Goal: Task Accomplishment & Management: Complete application form

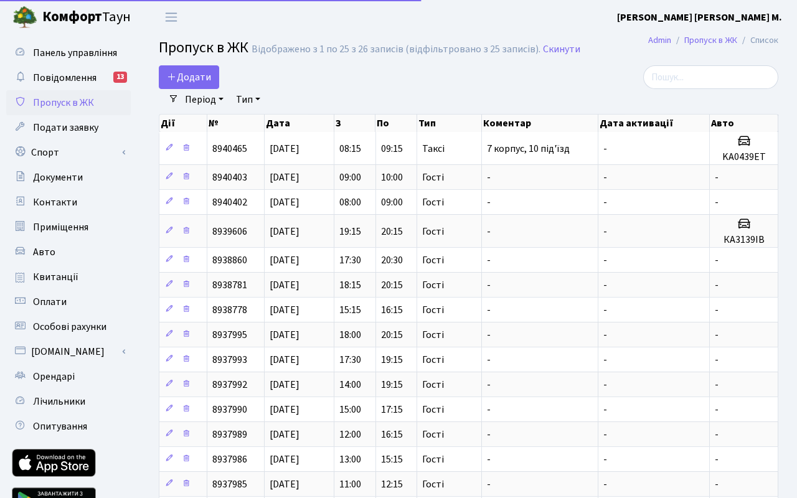
select select "25"
click at [209, 81] on span "Додати" at bounding box center [189, 77] width 44 height 14
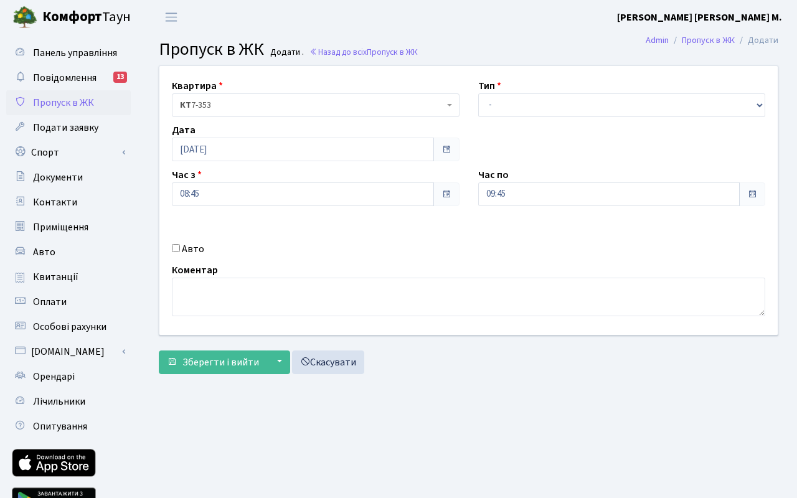
click at [177, 249] on input "Авто" at bounding box center [176, 248] width 8 height 8
click at [174, 248] on input "Авто" at bounding box center [176, 248] width 8 height 8
checkbox input "false"
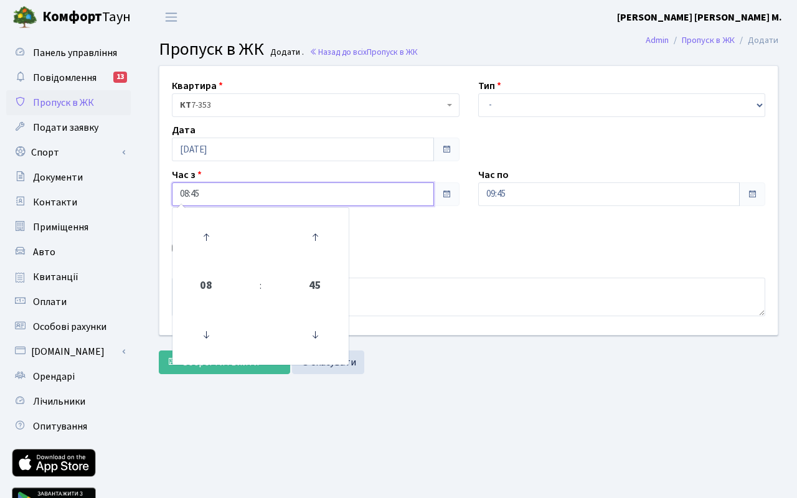
click at [227, 198] on input "08:45" at bounding box center [303, 194] width 262 height 24
click at [210, 236] on icon at bounding box center [206, 237] width 34 height 34
type input "09:45"
drag, startPoint x: 555, startPoint y: 191, endPoint x: 545, endPoint y: 196, distance: 11.1
click at [555, 191] on input "09:45" at bounding box center [609, 194] width 262 height 24
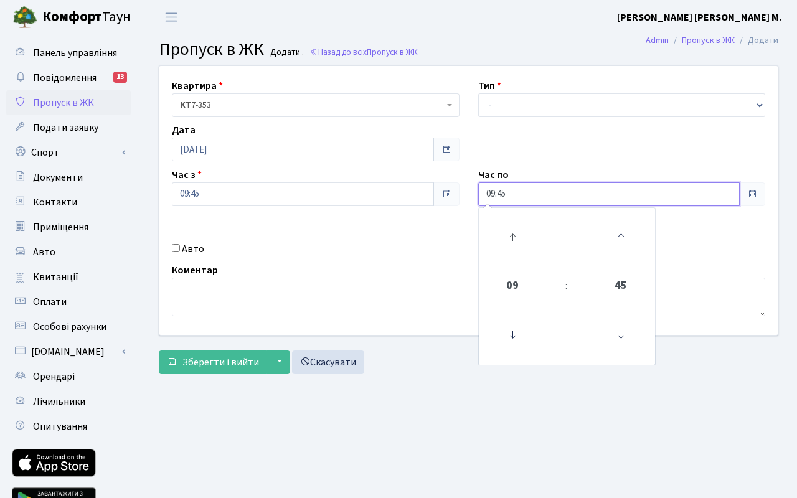
click at [507, 219] on link at bounding box center [512, 237] width 37 height 45
type input "10:45"
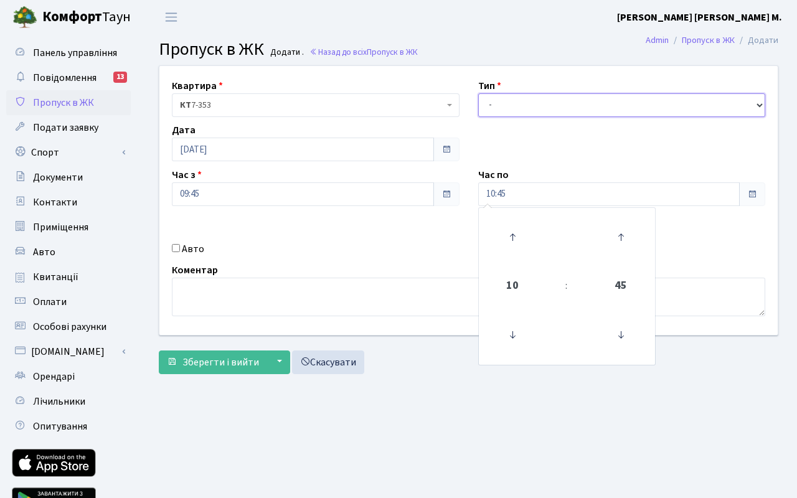
click at [526, 106] on select "- Доставка Таксі Гості Сервіс" at bounding box center [622, 105] width 288 height 24
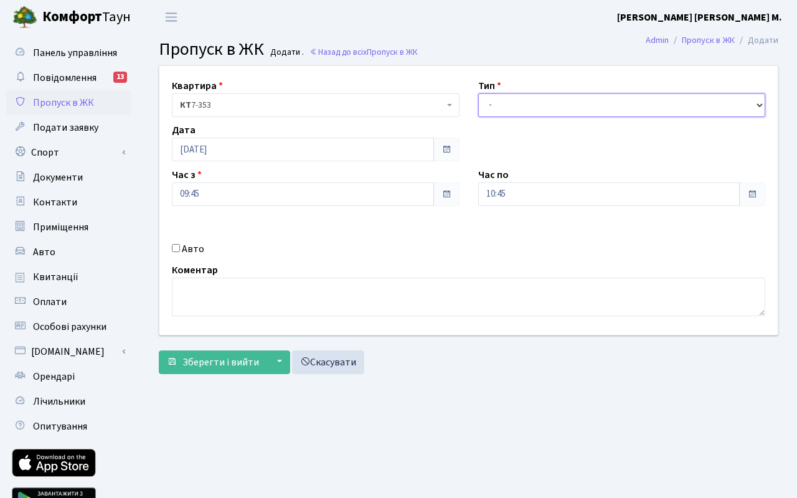
select select "3"
click at [478, 93] on select "- Доставка Таксі Гості Сервіс" at bounding box center [622, 105] width 288 height 24
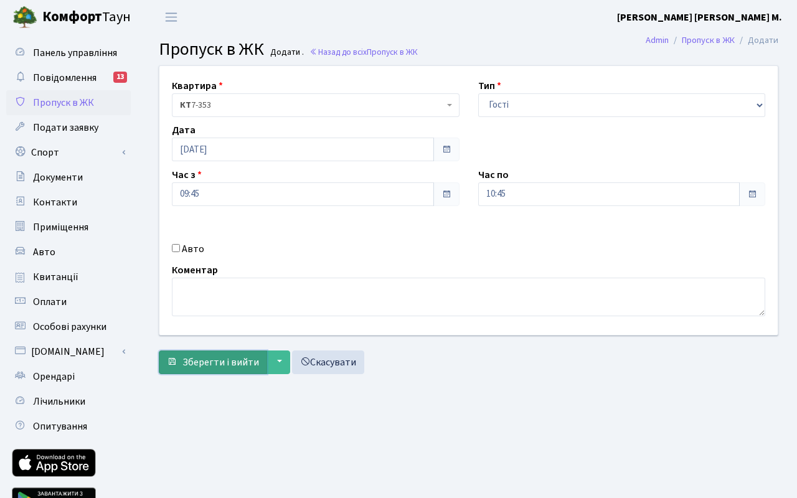
click at [204, 361] on span "Зберегти і вийти" at bounding box center [220, 362] width 77 height 14
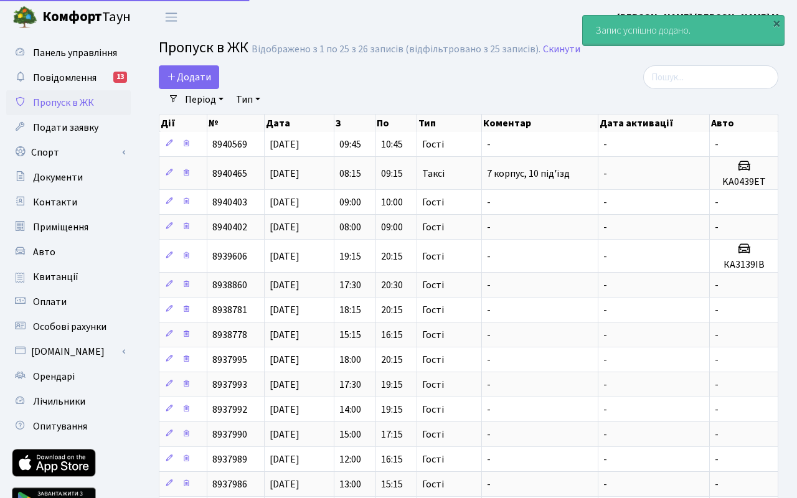
select select "25"
click at [208, 78] on span "Додати" at bounding box center [189, 77] width 44 height 14
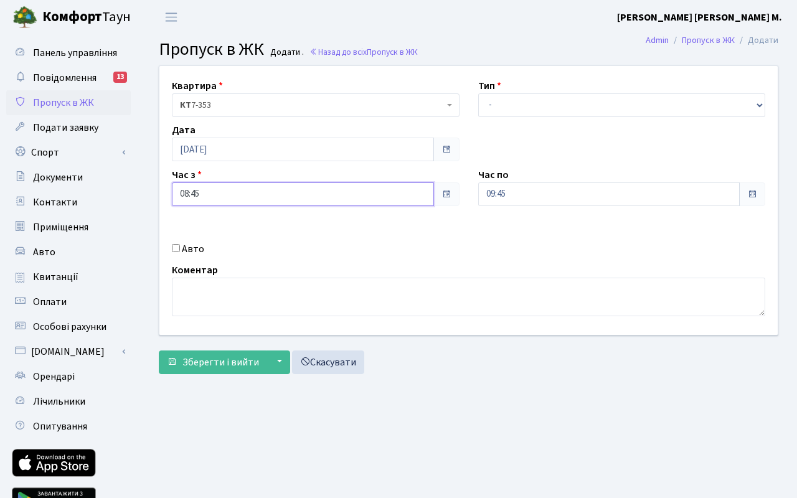
click at [264, 190] on input "08:45" at bounding box center [303, 194] width 262 height 24
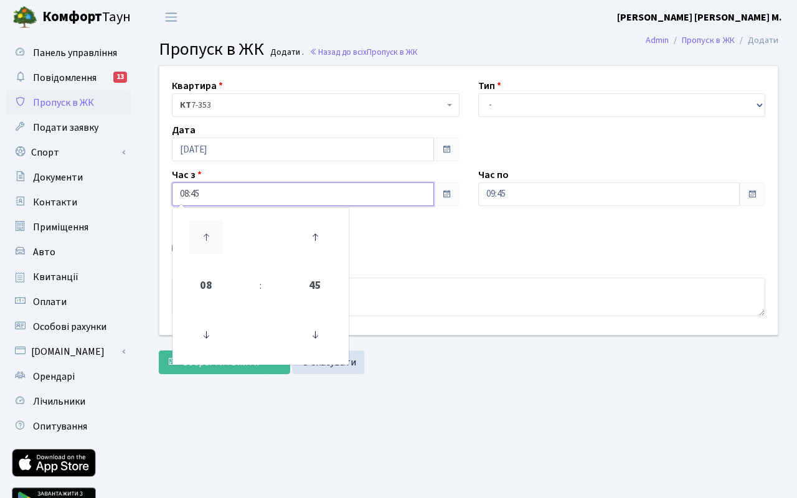
click at [207, 235] on icon at bounding box center [206, 237] width 34 height 34
type input "10:45"
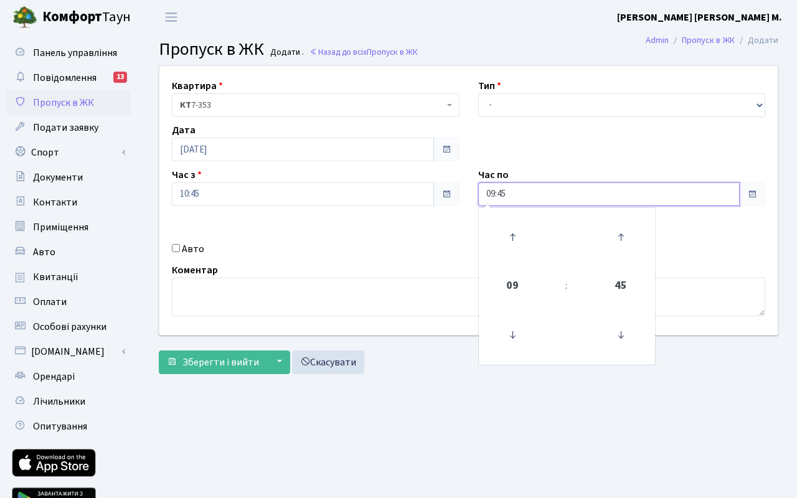
click at [523, 202] on input "09:45" at bounding box center [609, 194] width 262 height 24
click at [510, 234] on icon at bounding box center [512, 237] width 34 height 34
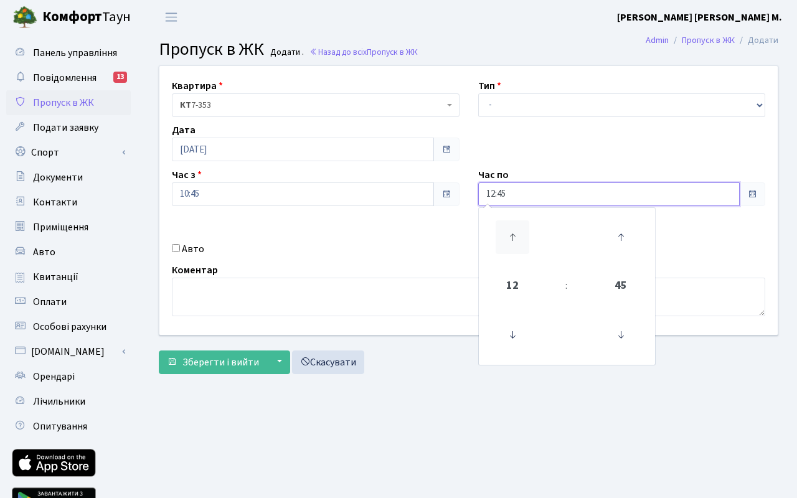
type input "13:45"
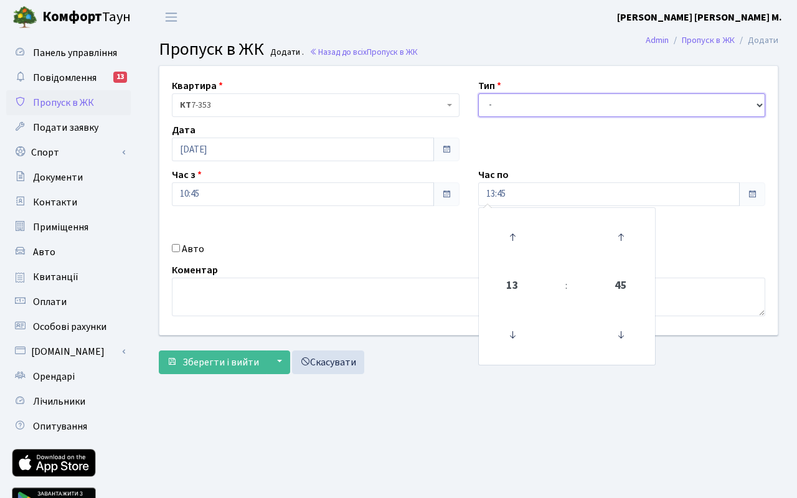
click at [520, 103] on select "- Доставка Таксі Гості Сервіс" at bounding box center [622, 105] width 288 height 24
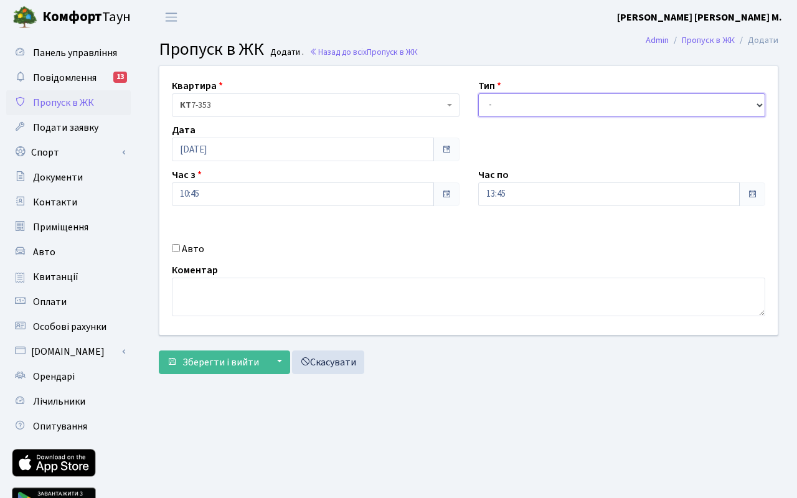
select select "3"
click at [478, 93] on select "- Доставка Таксі Гості Сервіс" at bounding box center [622, 105] width 288 height 24
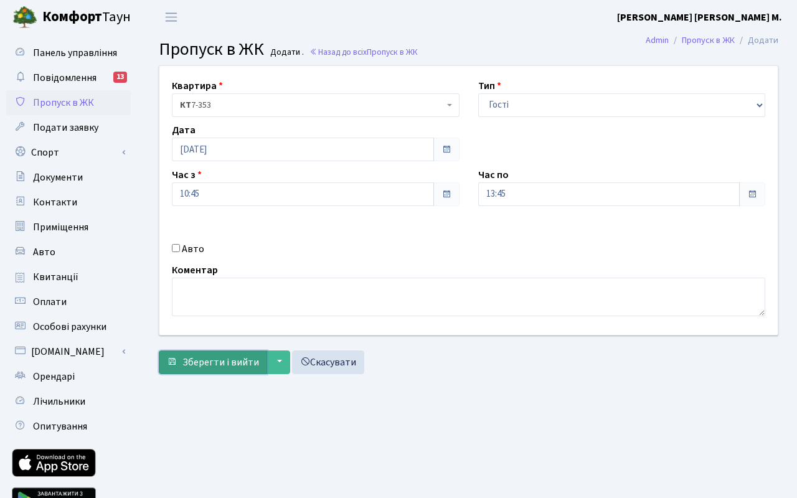
click at [200, 363] on span "Зберегти і вийти" at bounding box center [220, 362] width 77 height 14
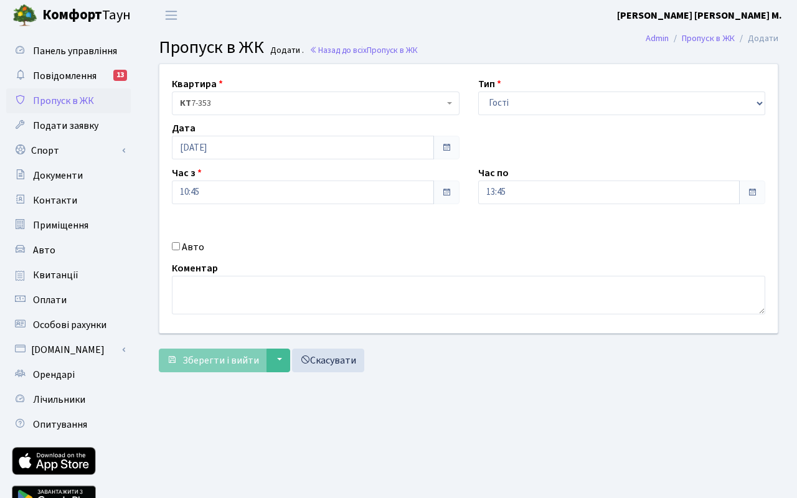
scroll to position [4, 0]
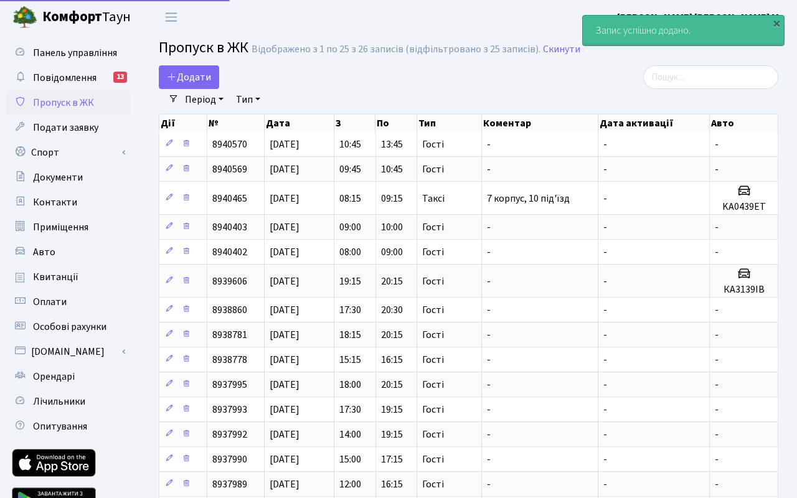
select select "25"
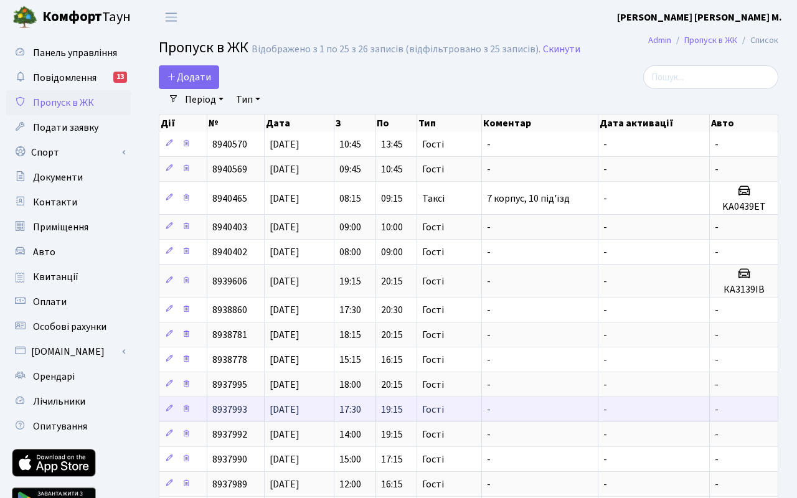
drag, startPoint x: 541, startPoint y: 402, endPoint x: 577, endPoint y: 402, distance: 35.5
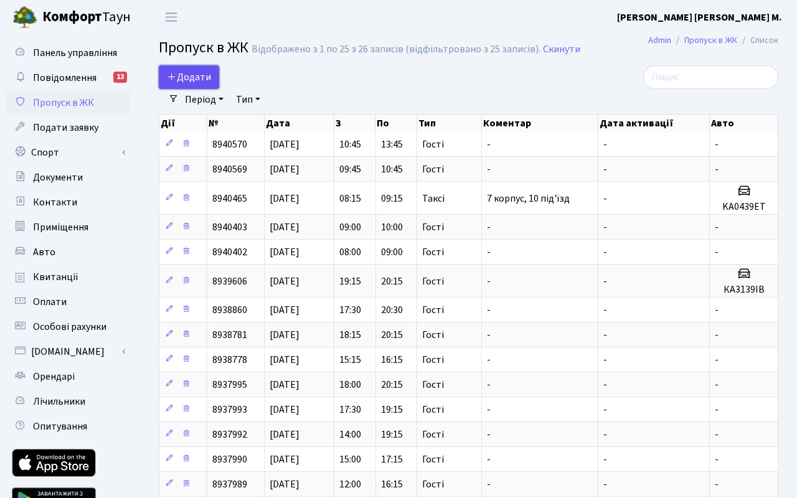
click at [206, 77] on span "Додати" at bounding box center [189, 77] width 44 height 14
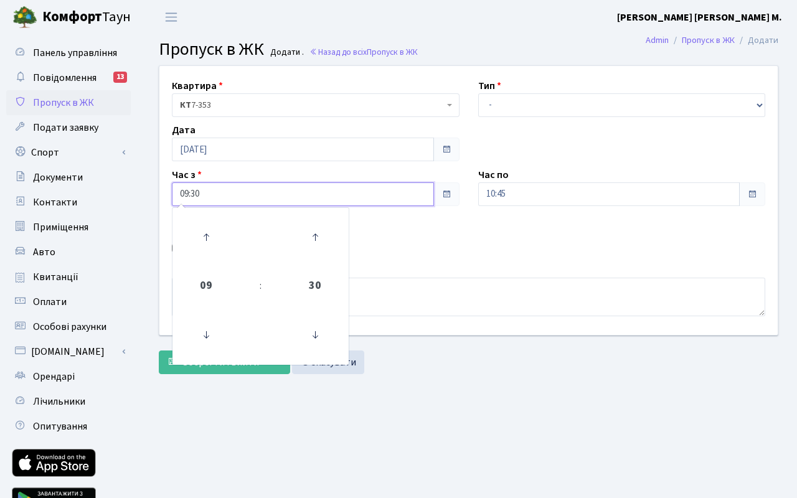
click at [222, 194] on input "09:30" at bounding box center [303, 194] width 262 height 24
click at [202, 230] on icon at bounding box center [206, 237] width 34 height 34
type input "10:30"
click at [525, 192] on input "10:45" at bounding box center [609, 194] width 262 height 24
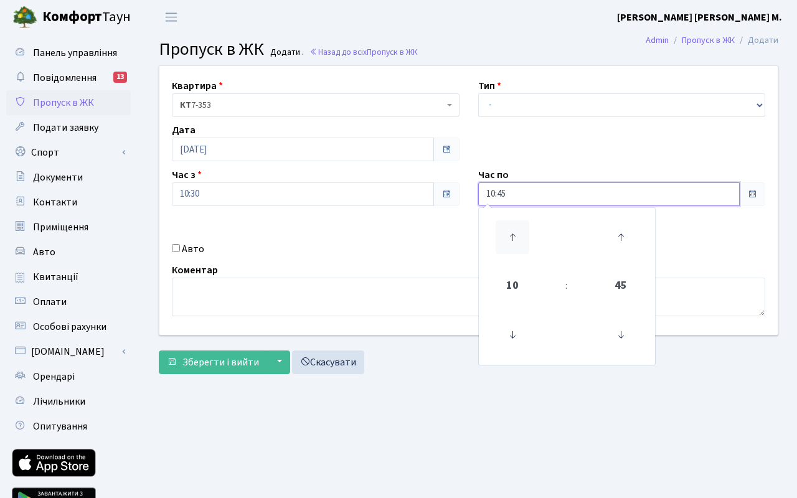
click at [507, 236] on icon at bounding box center [512, 237] width 34 height 34
type input "12:45"
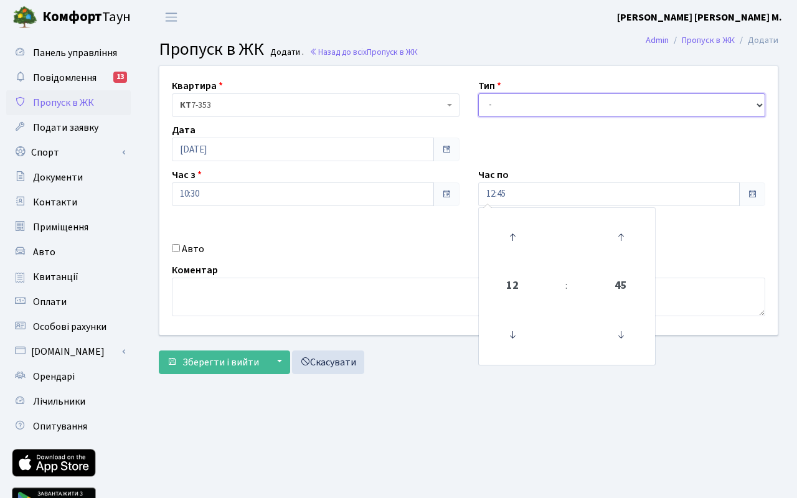
click at [516, 110] on select "- Доставка Таксі Гості Сервіс" at bounding box center [622, 105] width 288 height 24
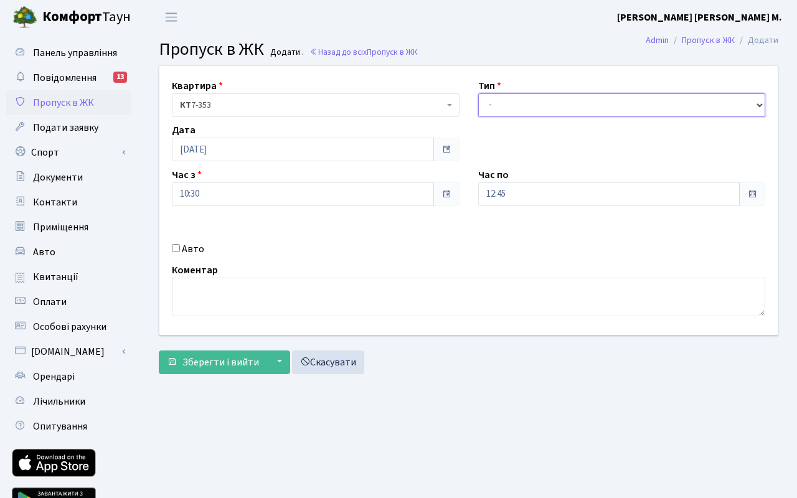
select select "3"
click at [478, 93] on select "- Доставка Таксі Гості Сервіс" at bounding box center [622, 105] width 288 height 24
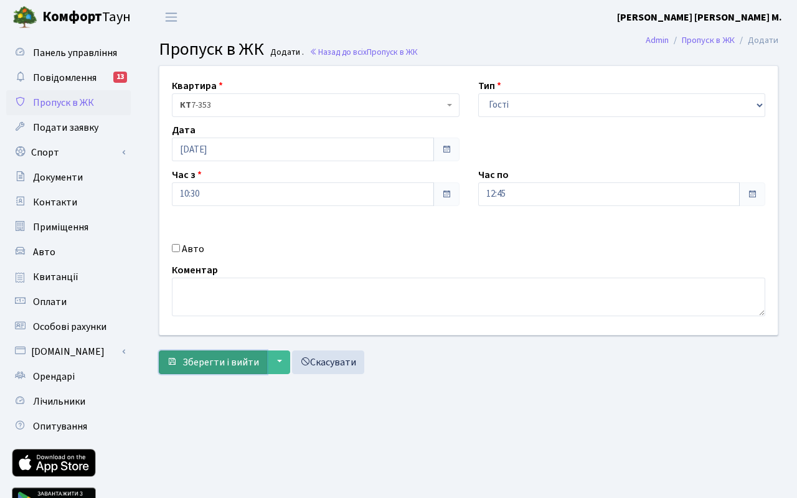
click at [219, 363] on span "Зберегти і вийти" at bounding box center [220, 362] width 77 height 14
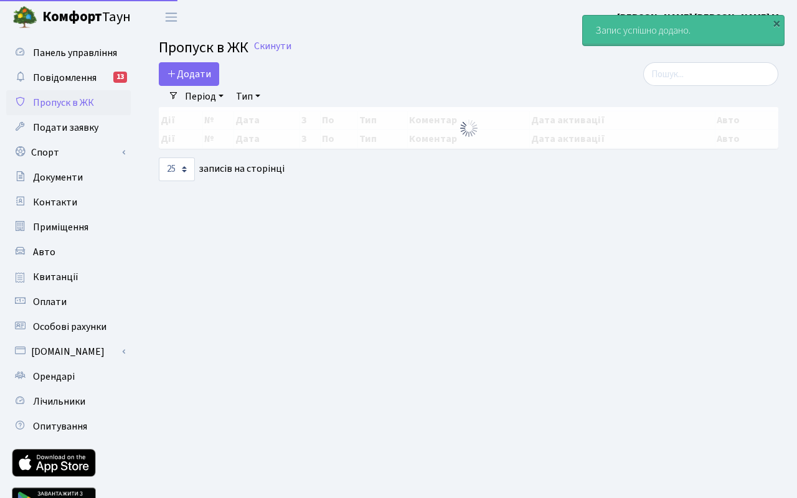
select select "25"
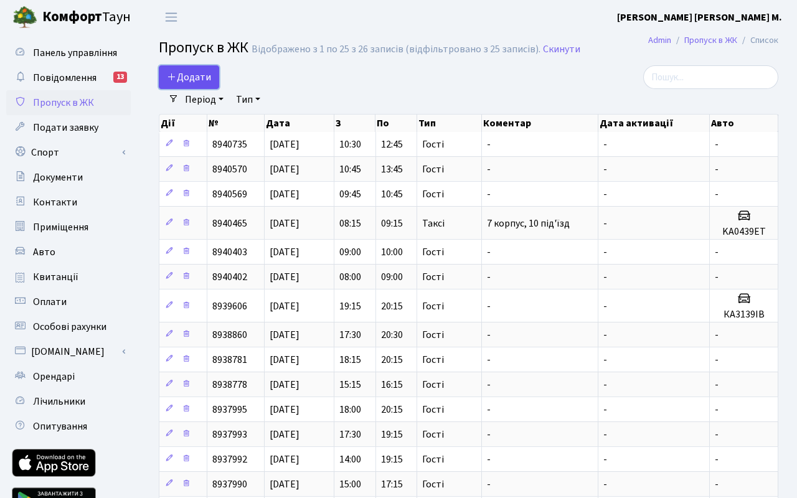
click at [199, 76] on span "Додати" at bounding box center [189, 77] width 44 height 14
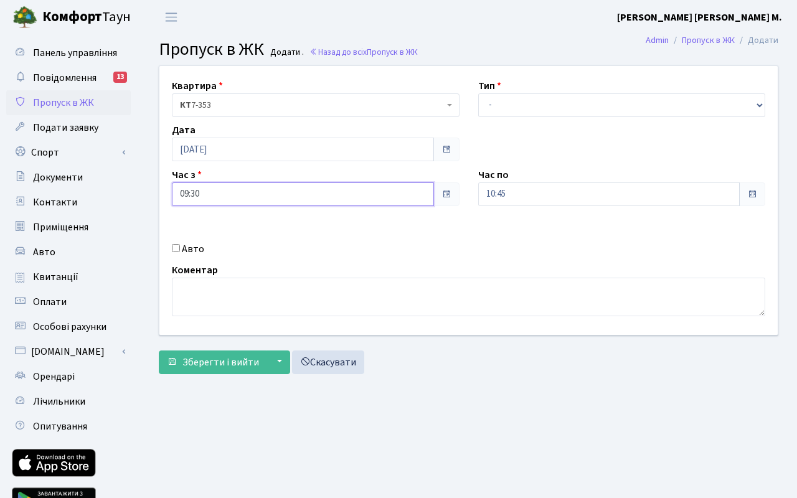
click at [242, 192] on input "09:30" at bounding box center [303, 194] width 262 height 24
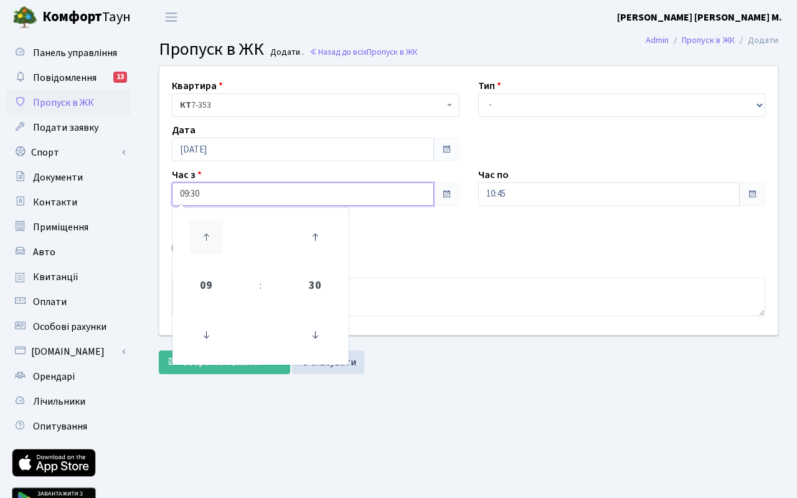
click at [210, 228] on icon at bounding box center [206, 237] width 34 height 34
type input "11:30"
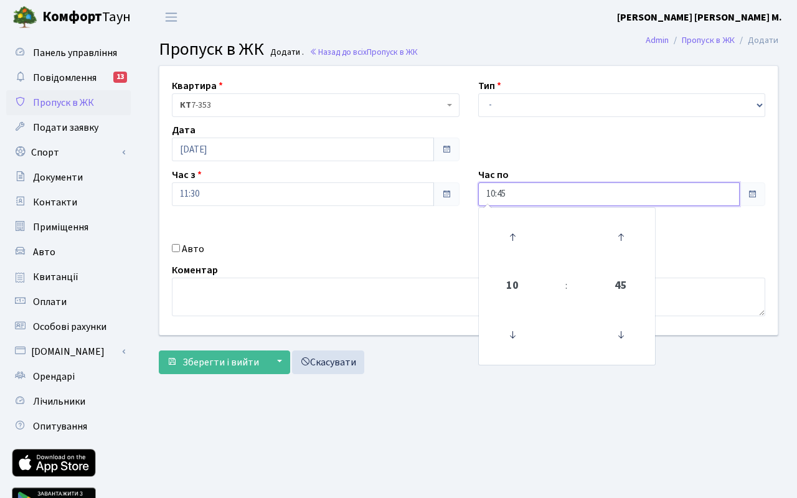
drag, startPoint x: 606, startPoint y: 195, endPoint x: 563, endPoint y: 225, distance: 52.0
click at [606, 195] on input "10:45" at bounding box center [609, 194] width 262 height 24
click at [525, 235] on icon at bounding box center [512, 237] width 34 height 34
type input "12:45"
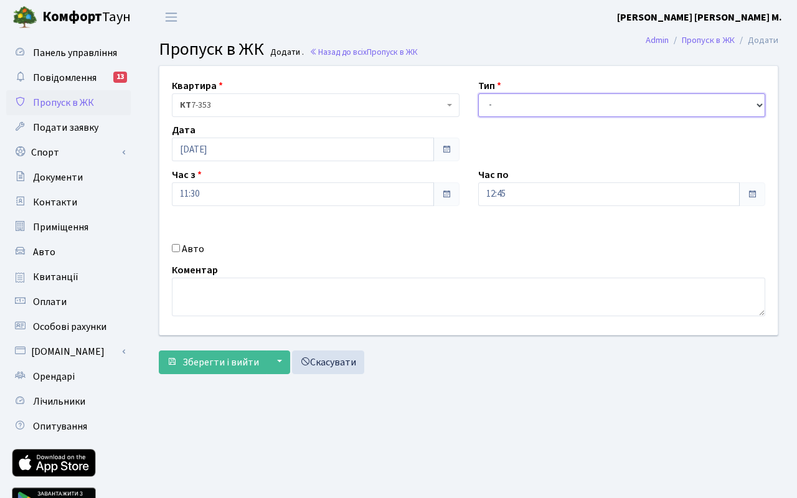
click at [531, 109] on select "- Доставка Таксі Гості Сервіс" at bounding box center [622, 105] width 288 height 24
select select "3"
click at [478, 93] on select "- Доставка Таксі Гості Сервіс" at bounding box center [622, 105] width 288 height 24
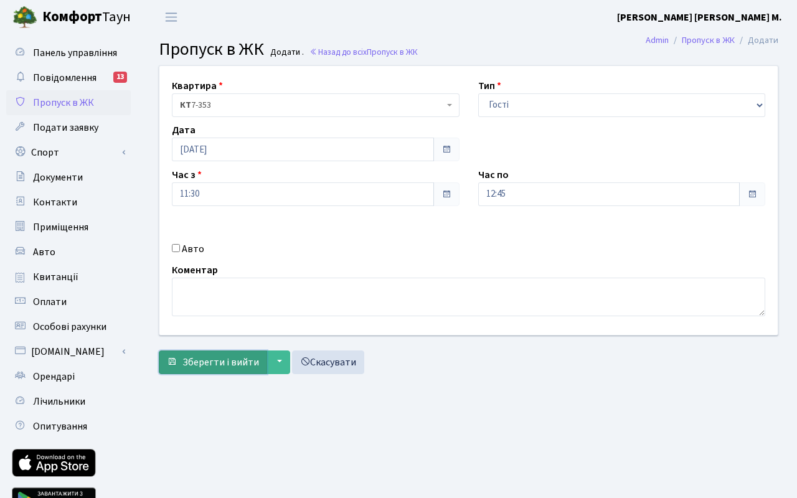
click at [223, 365] on span "Зберегти і вийти" at bounding box center [220, 362] width 77 height 14
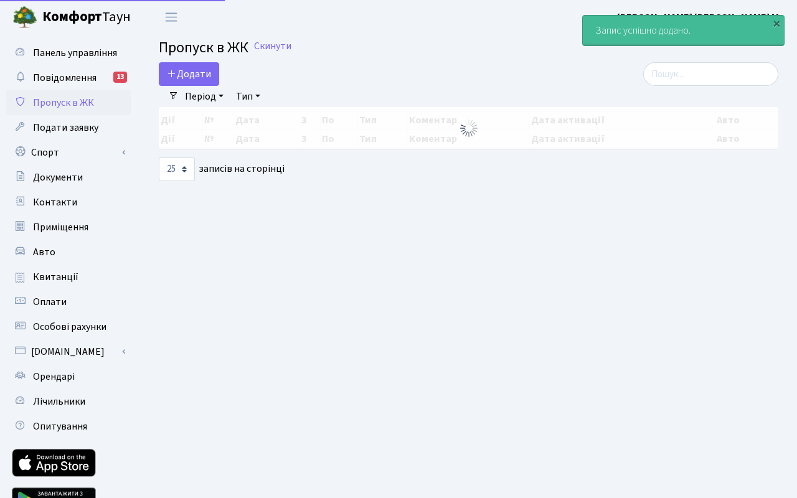
select select "25"
